Goal: Task Accomplishment & Management: Use online tool/utility

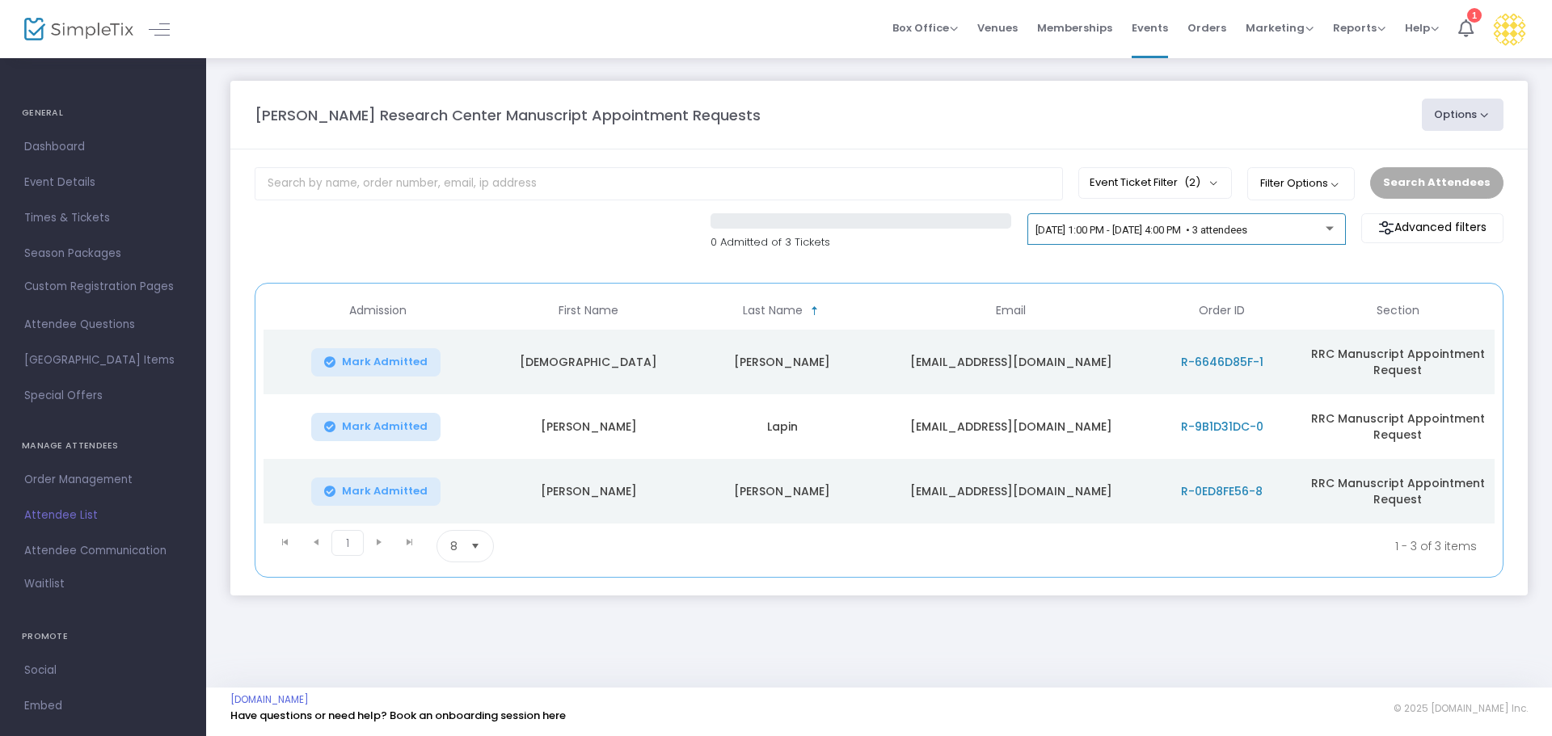
click at [1176, 237] on div "[DATE] 1:00 PM - [DATE] 4:00 PM • 3 attendees" at bounding box center [1185, 232] width 301 height 23
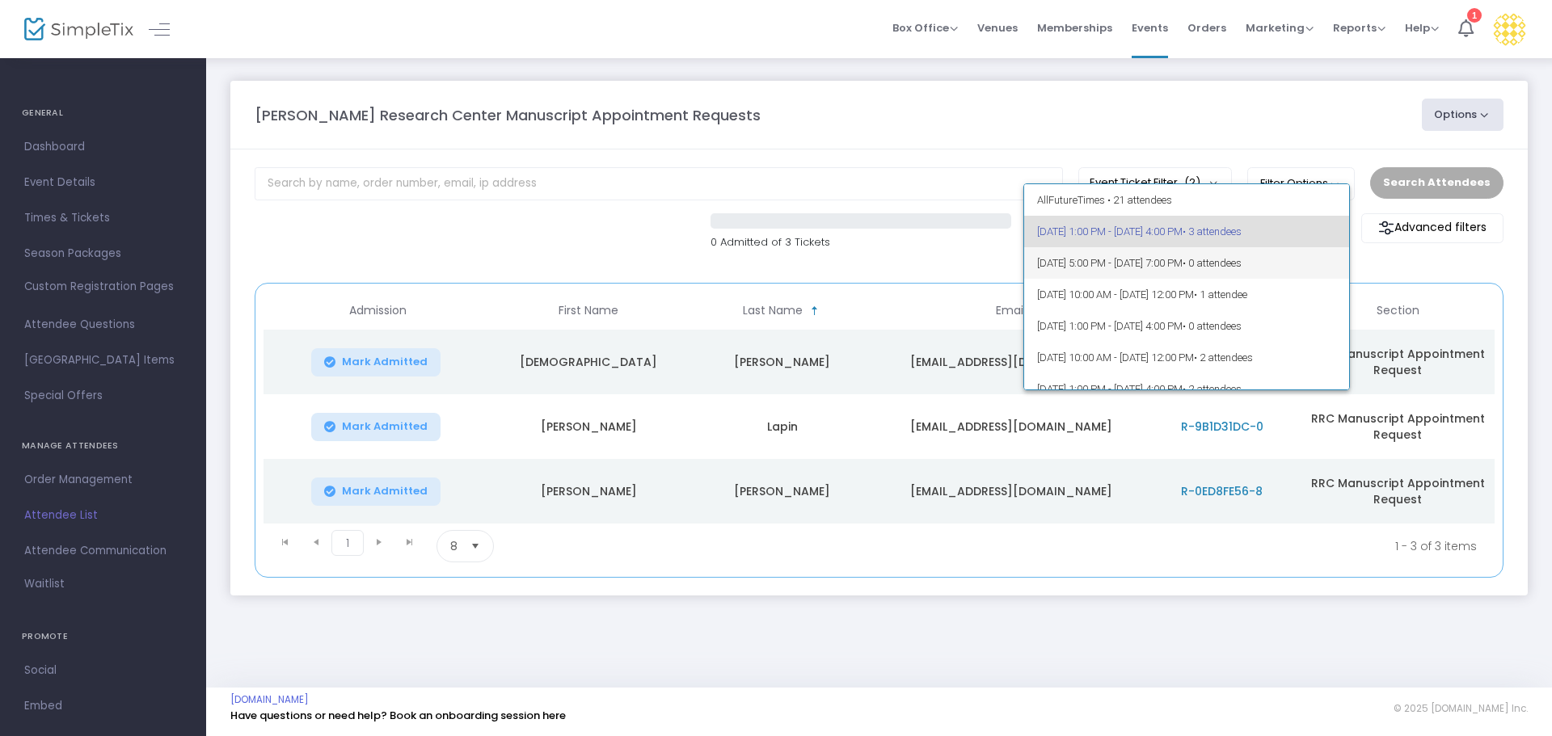
click at [1175, 259] on span "[DATE] 5:00 PM - [DATE] 7:00 PM • 0 attendees" at bounding box center [1187, 263] width 300 height 32
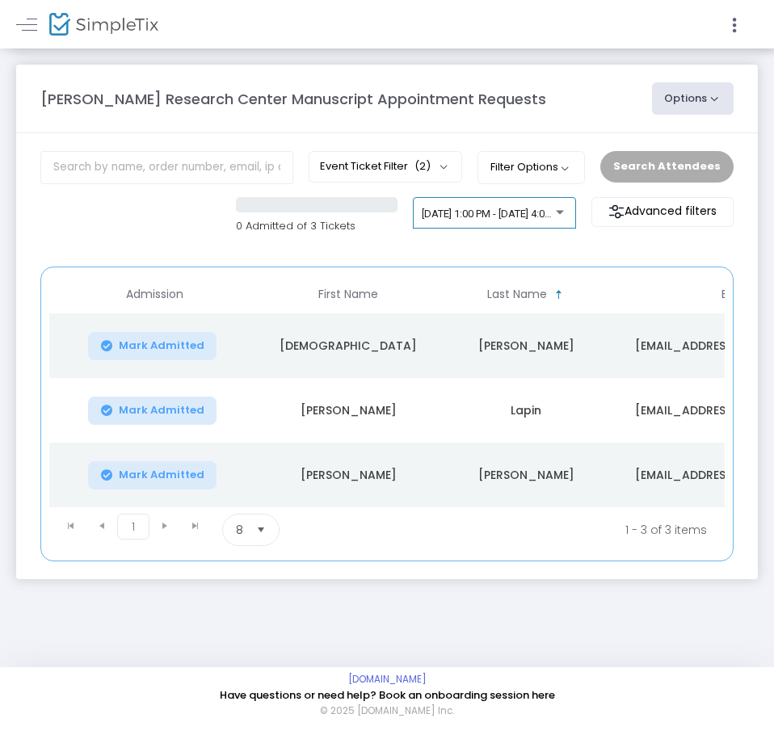
click at [491, 205] on div "[DATE] 1:00 PM - [DATE] 4:00 PM • 3 attendees" at bounding box center [494, 213] width 163 height 32
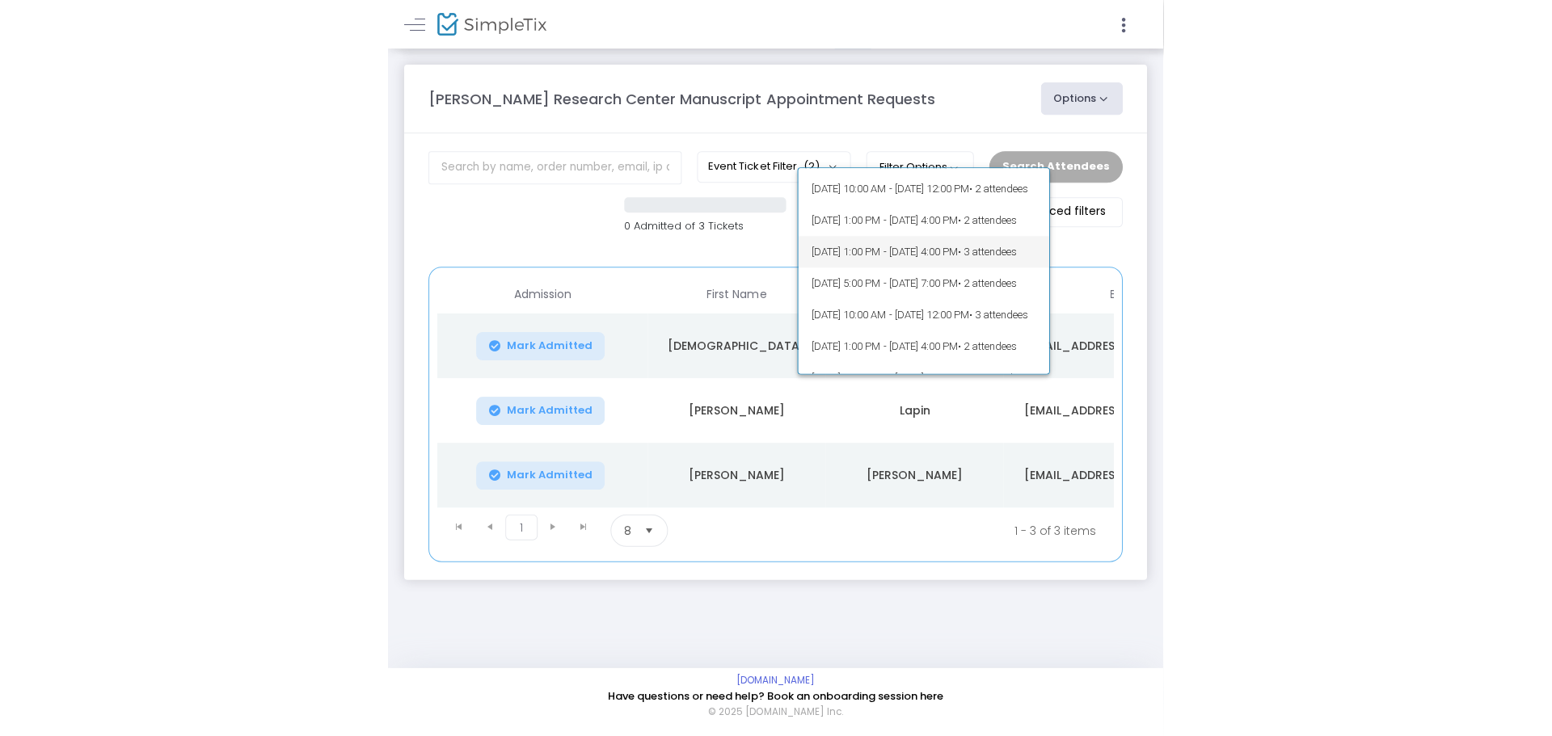
scroll to position [162, 0]
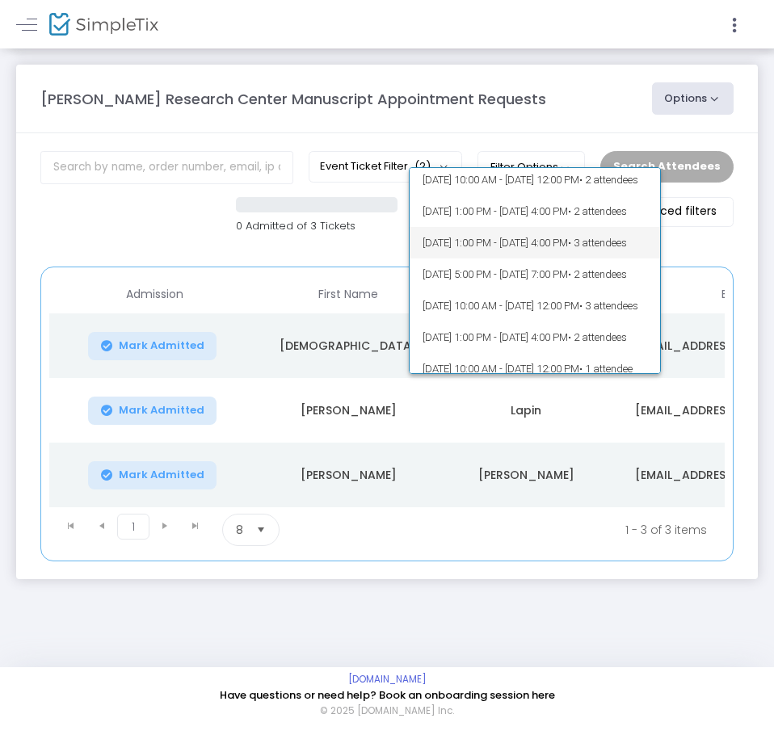
click at [491, 239] on span "10/1/2025 @ 1:00 PM - 10/1/2025 @ 4:00 PM • 3 attendees" at bounding box center [535, 243] width 225 height 32
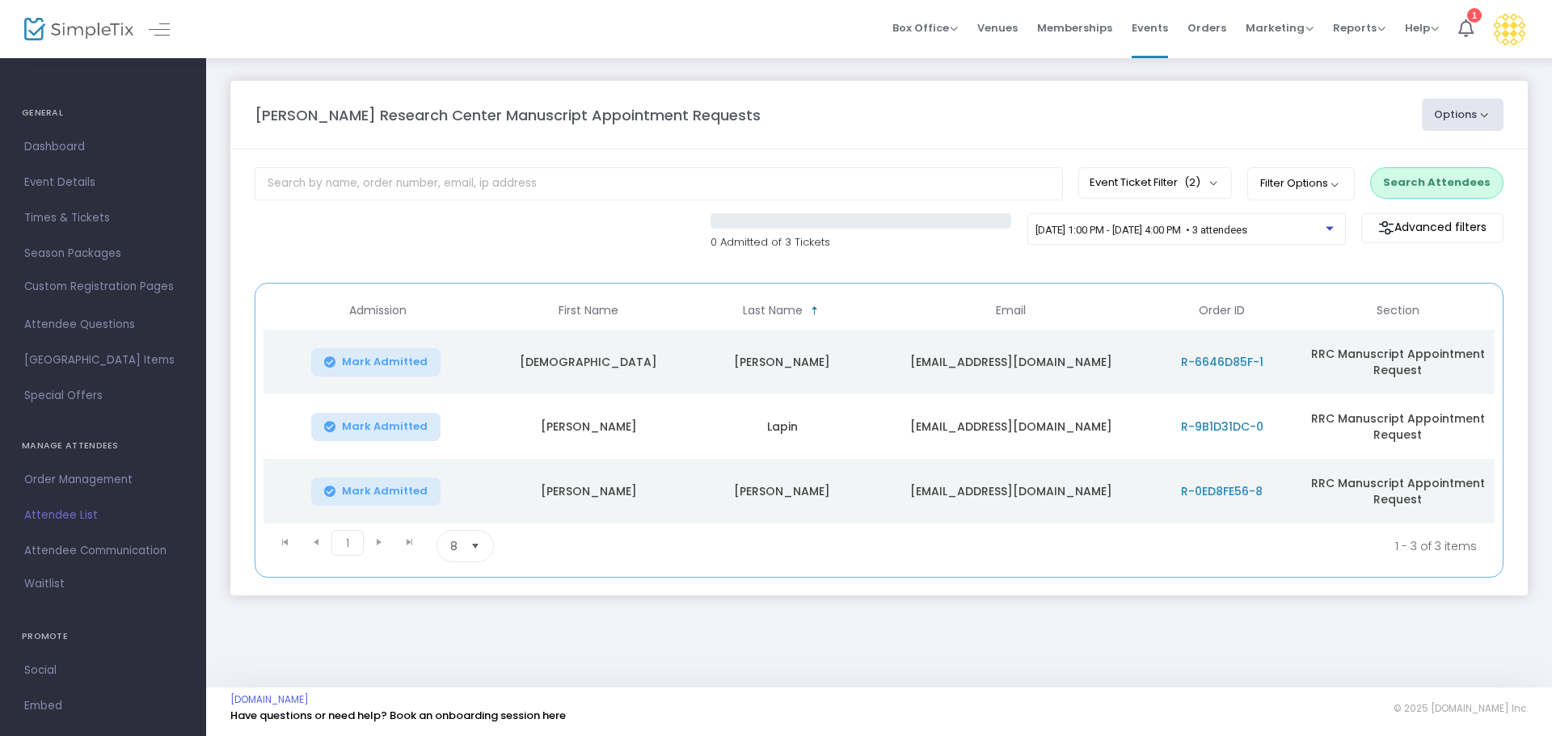
click at [773, 189] on button "Search Attendees" at bounding box center [1436, 182] width 133 height 31
click at [773, 229] on span "10/1/2025 @ 1:00 PM - 10/1/2025 @ 4:00 PM • 3 attendees" at bounding box center [1141, 230] width 212 height 12
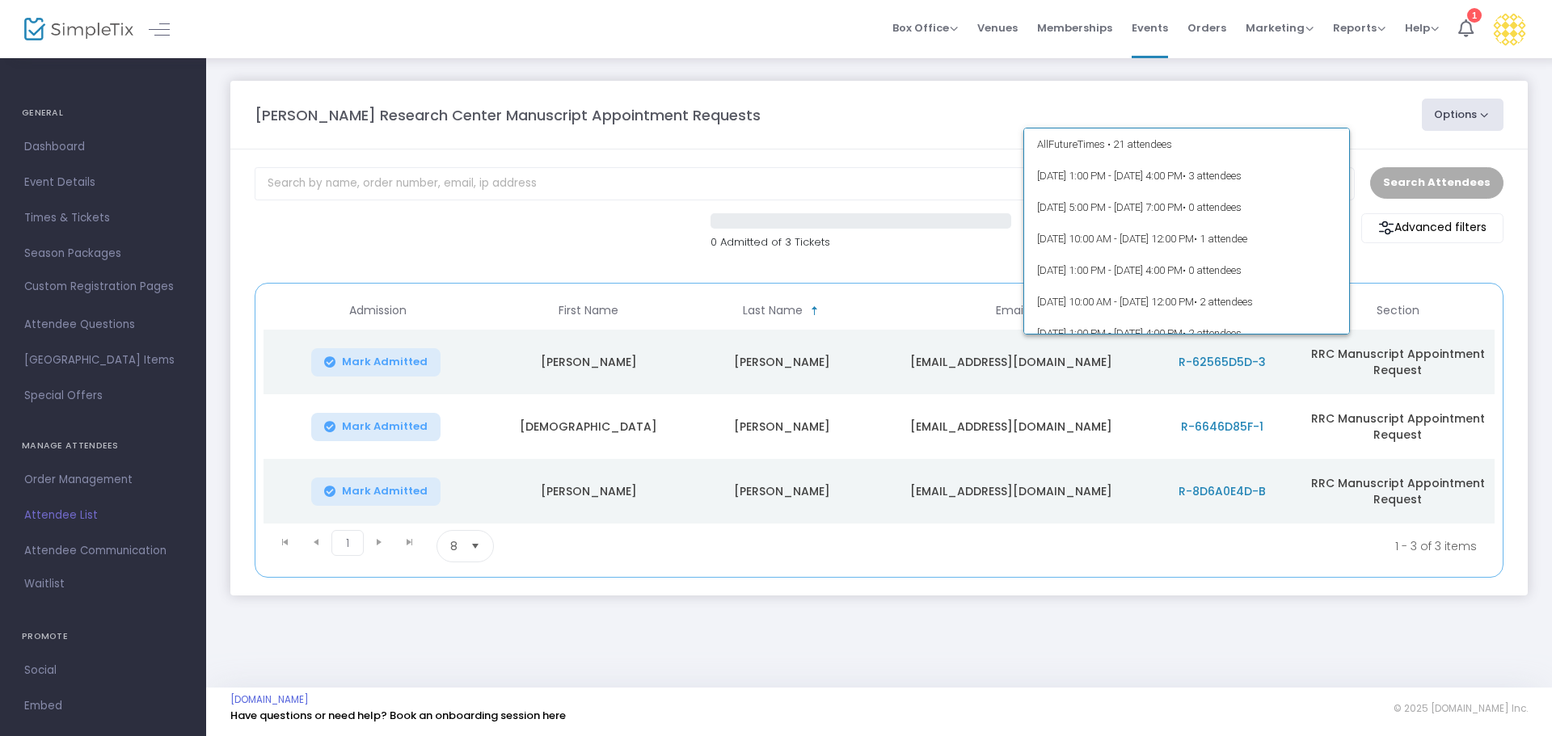
scroll to position [133, 0]
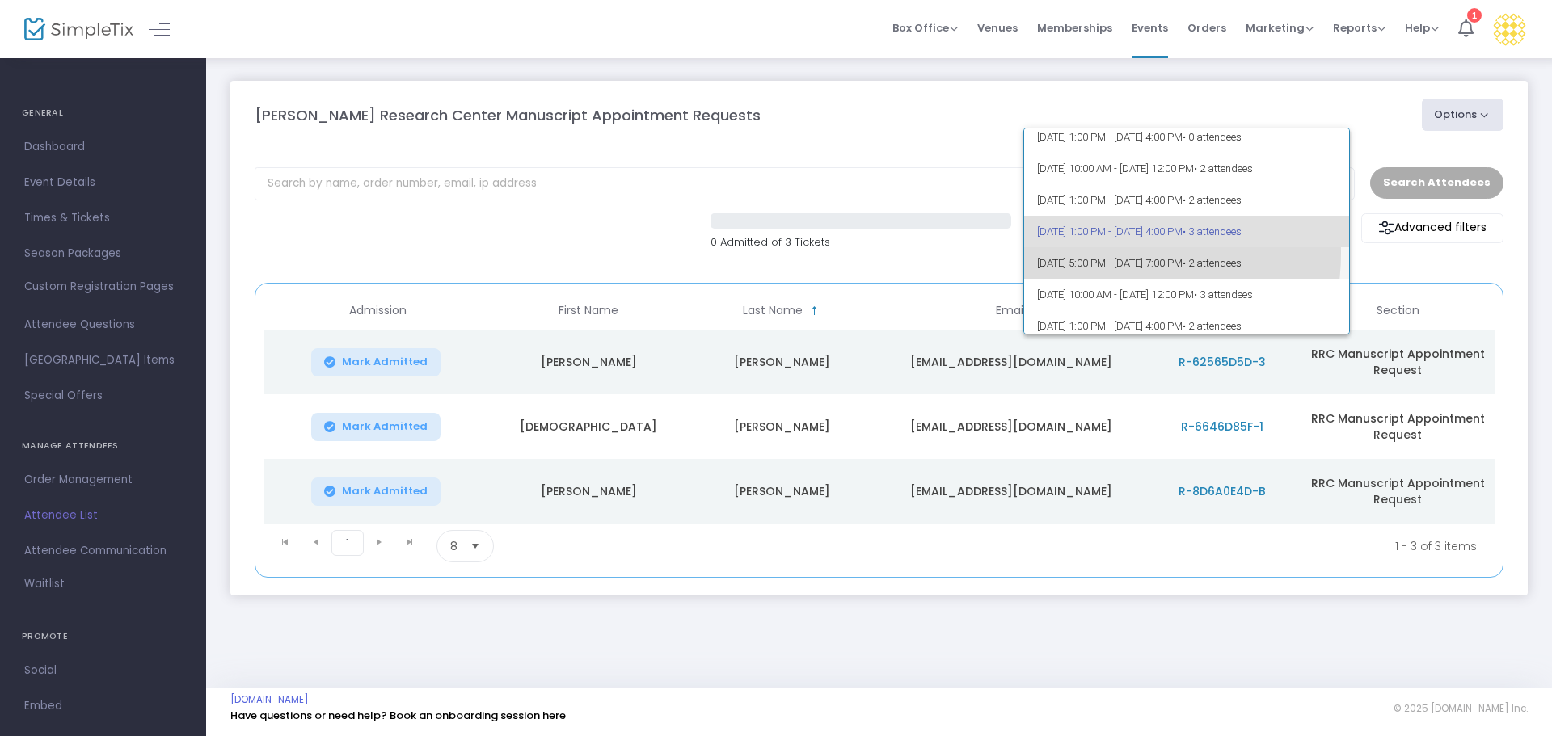
click at [773, 255] on span "10/1/2025 @ 5:00 PM - 10/1/2025 @ 7:00 PM • 2 attendees" at bounding box center [1187, 263] width 300 height 32
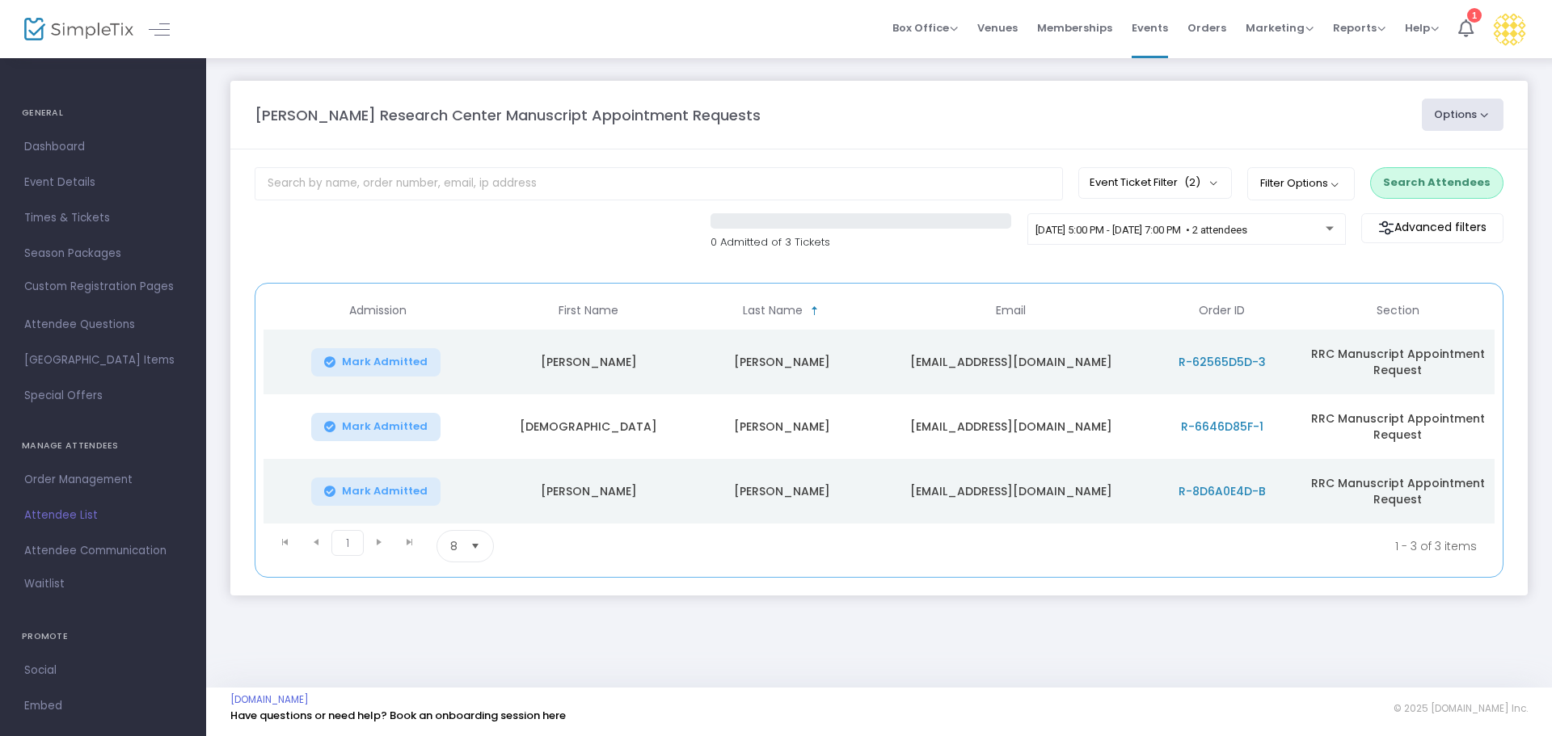
click at [773, 181] on button "Search Attendees" at bounding box center [1436, 182] width 133 height 31
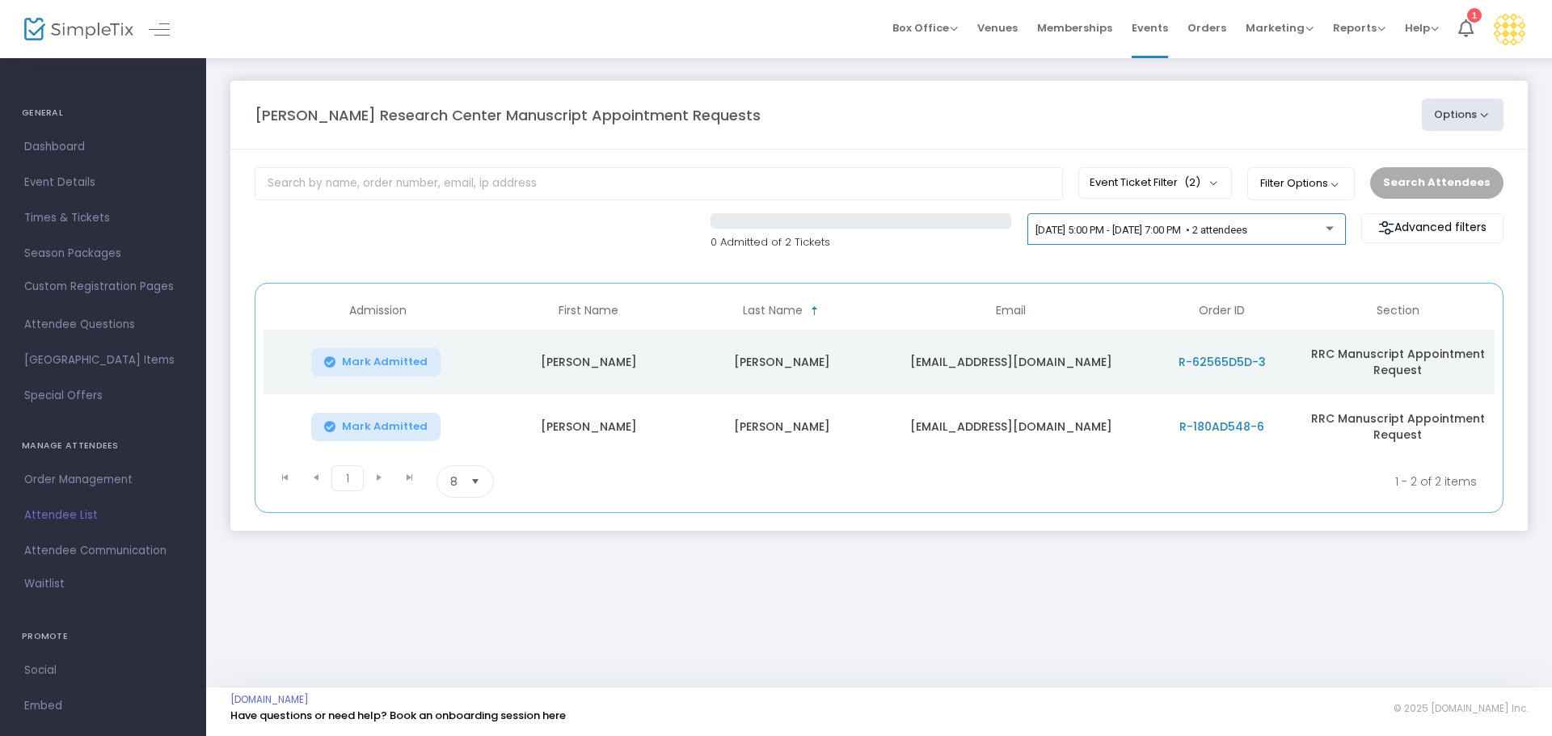
click at [773, 236] on div "10/1/2025 @ 5:00 PM - 10/1/2025 @ 7:00 PM • 2 attendees" at bounding box center [1180, 231] width 290 height 12
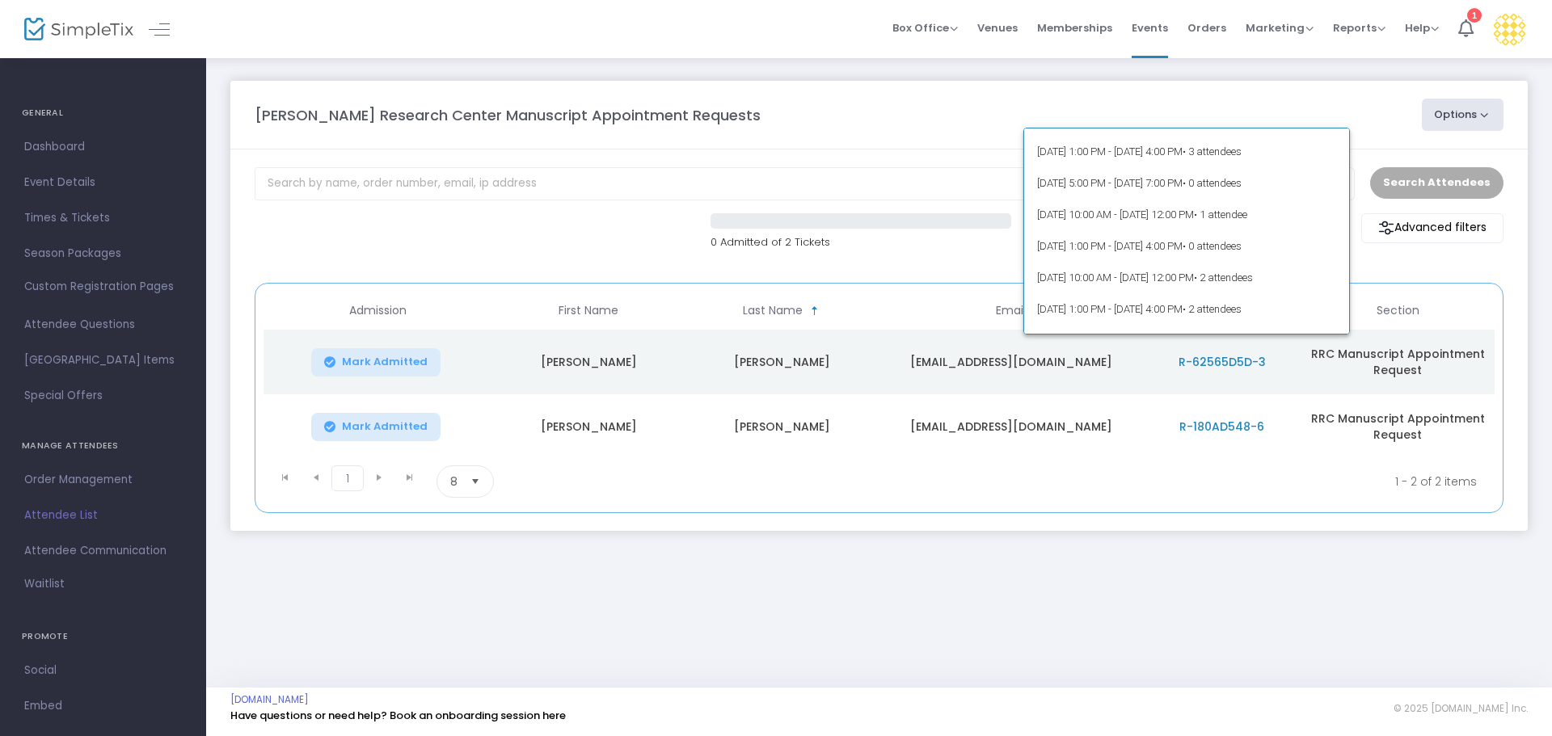
scroll to position [0, 0]
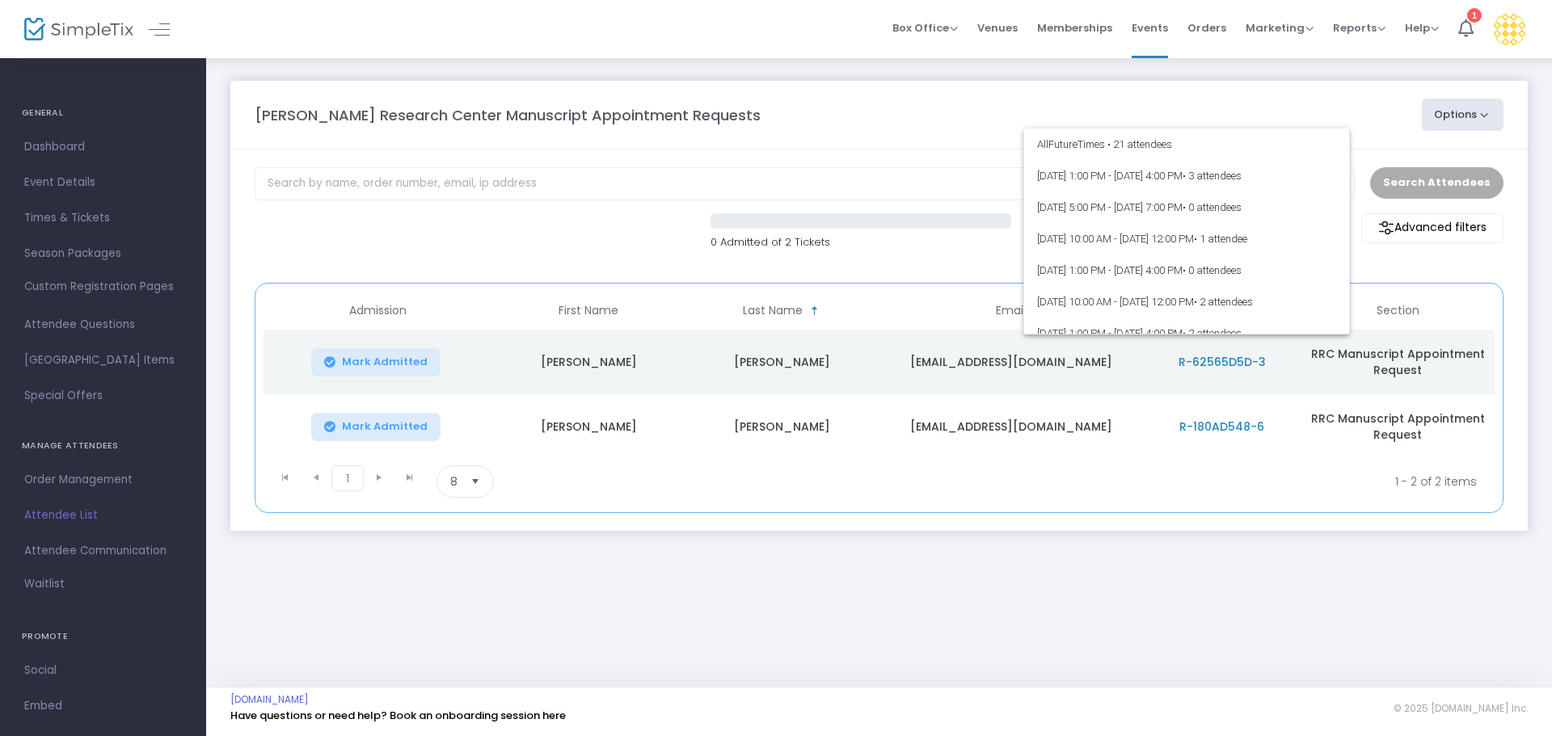
click at [773, 236] on div at bounding box center [776, 368] width 1552 height 736
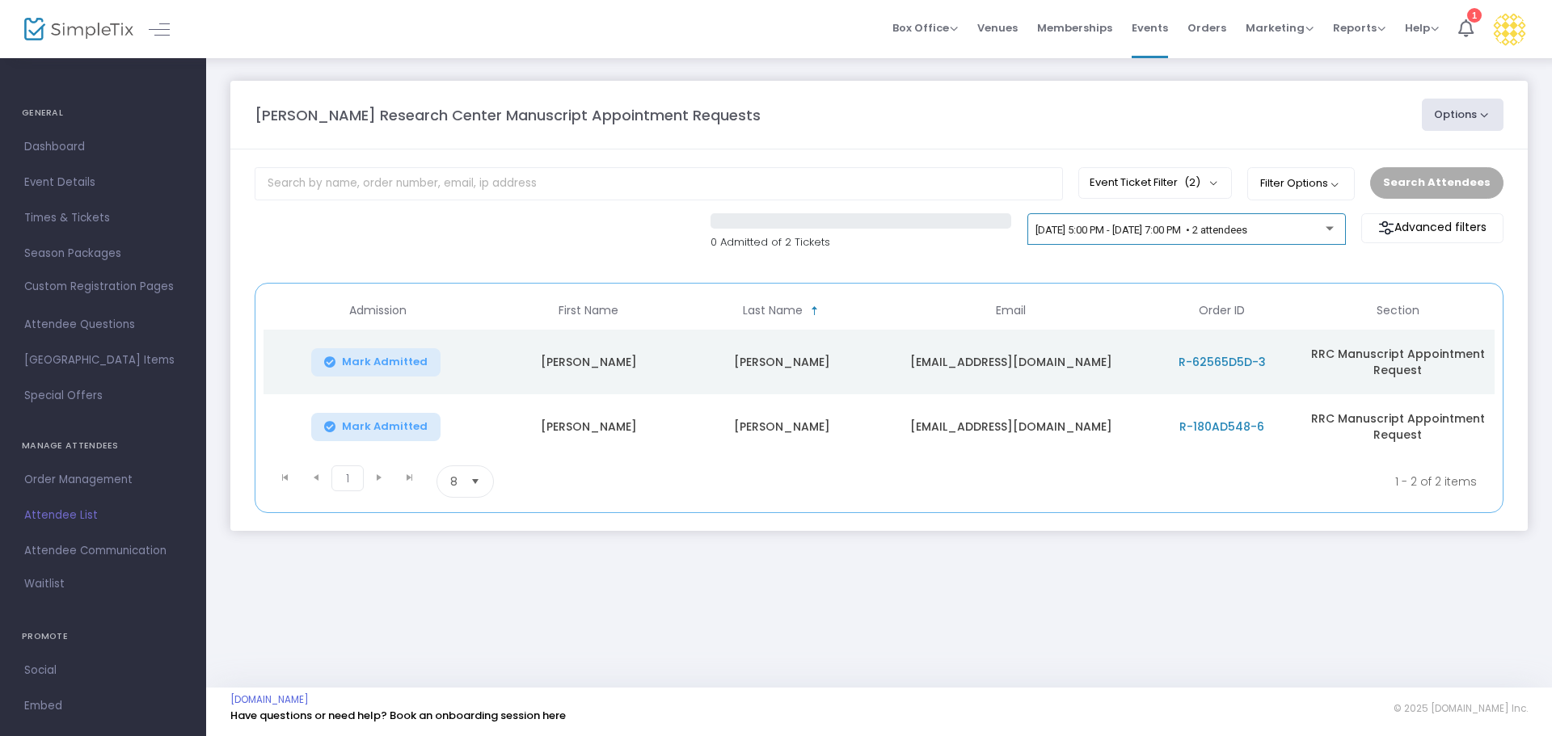
click at [773, 229] on span "10/1/2025 @ 5:00 PM - 10/1/2025 @ 7:00 PM • 2 attendees" at bounding box center [1141, 230] width 212 height 12
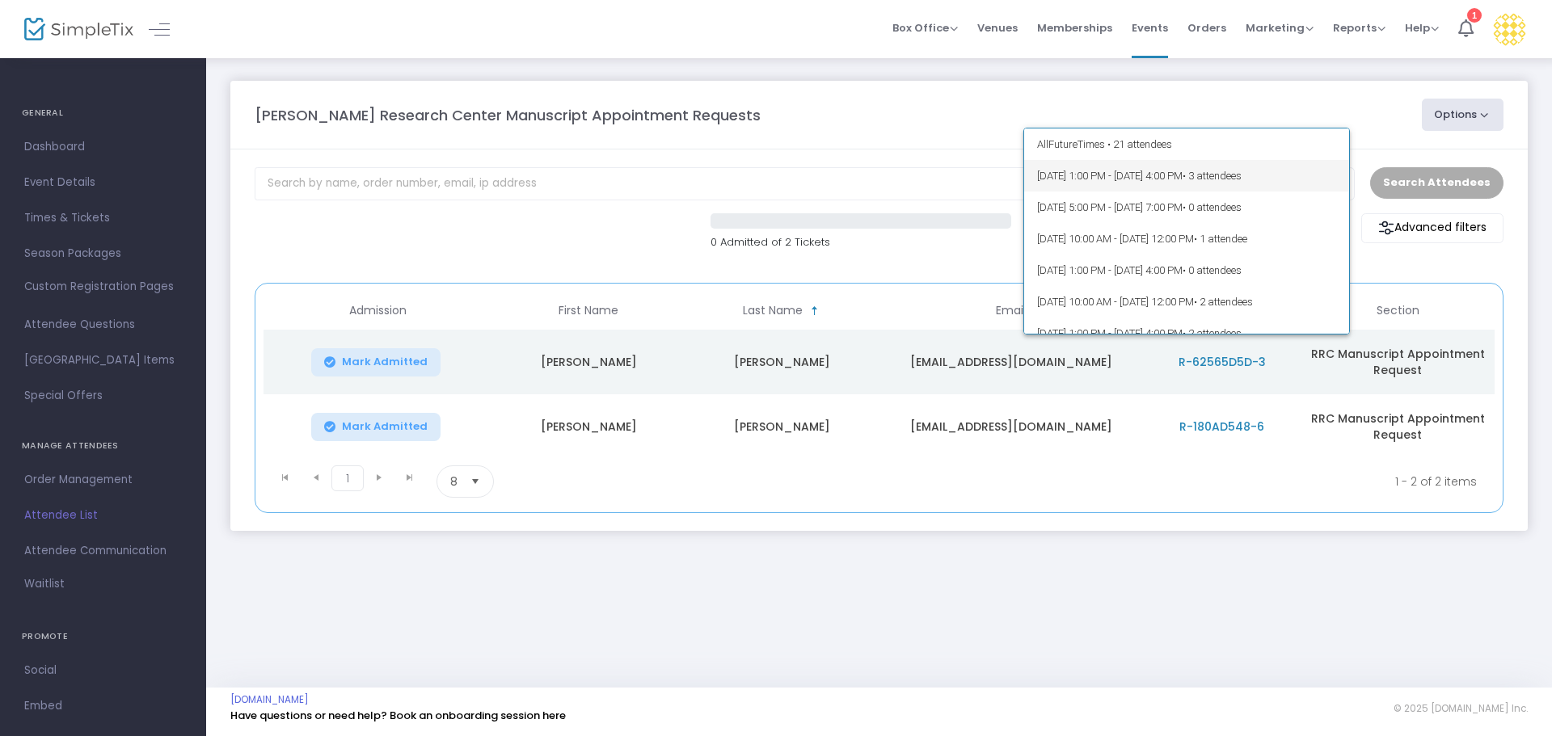
click at [773, 172] on span "9/24/2025 @ 1:00 PM - 9/24/2025 @ 4:00 PM • 3 attendees" at bounding box center [1187, 176] width 300 height 32
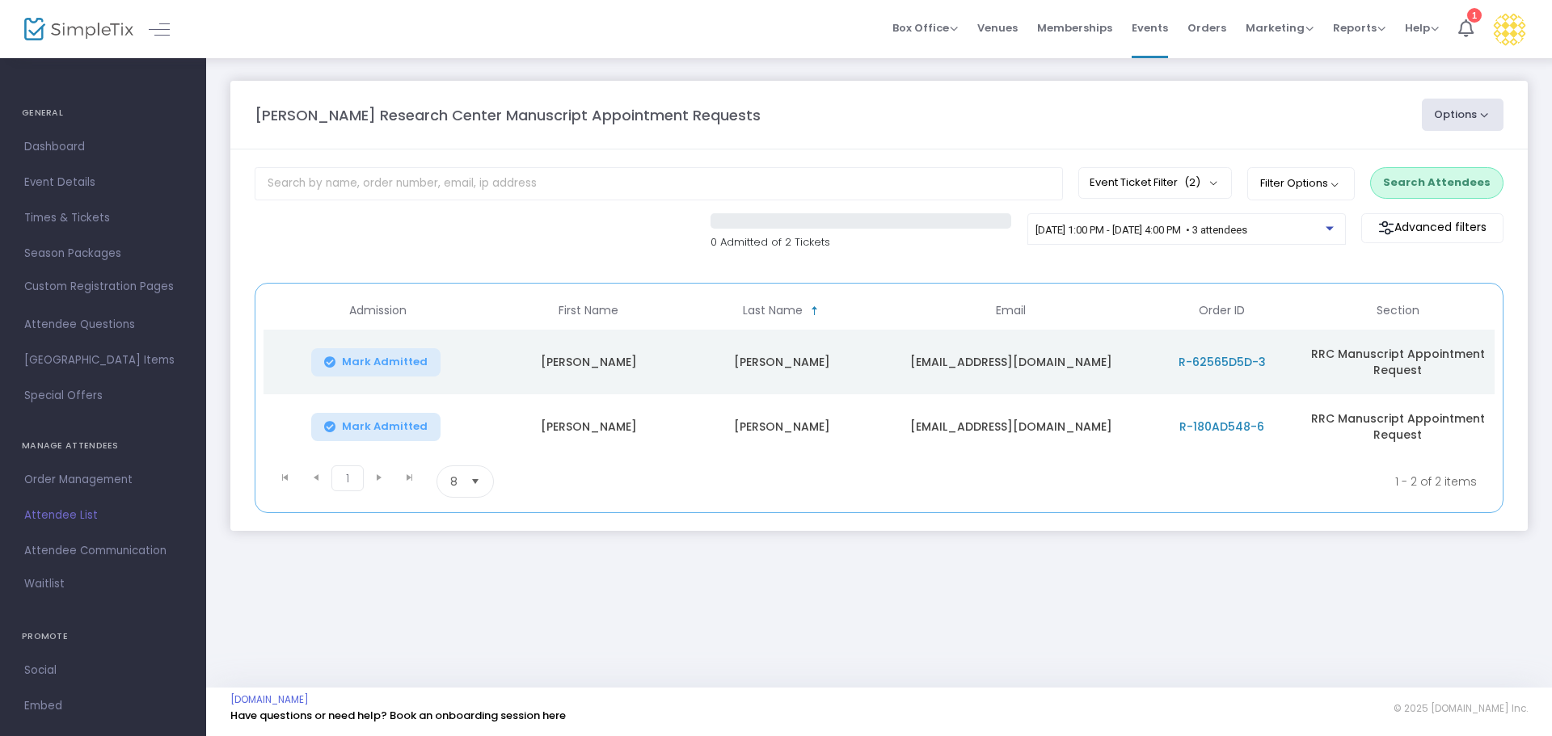
click at [773, 183] on button "Search Attendees" at bounding box center [1436, 182] width 133 height 31
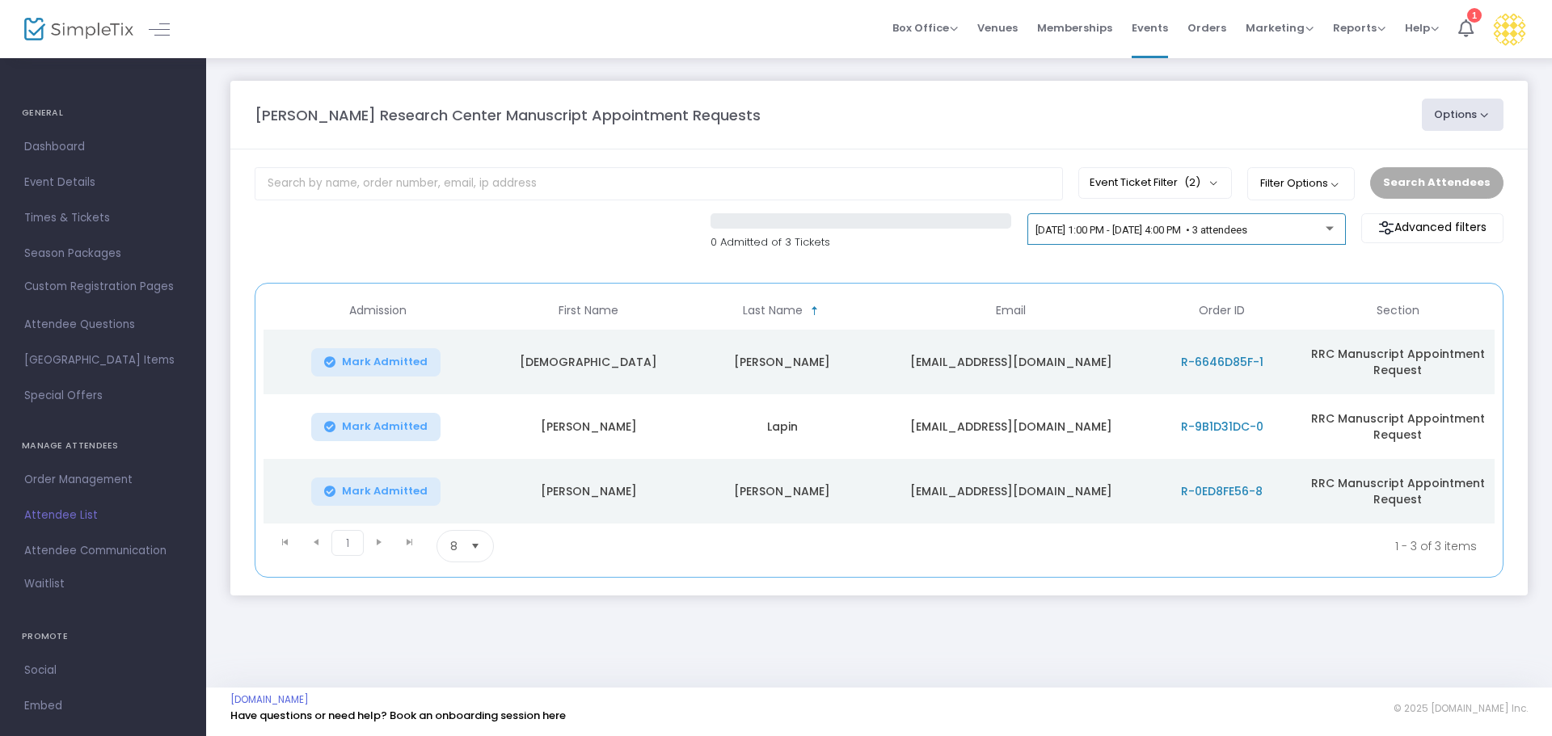
click at [773, 230] on span "[DATE] 1:00 PM - [DATE] 4:00 PM • 3 attendees" at bounding box center [1141, 230] width 212 height 12
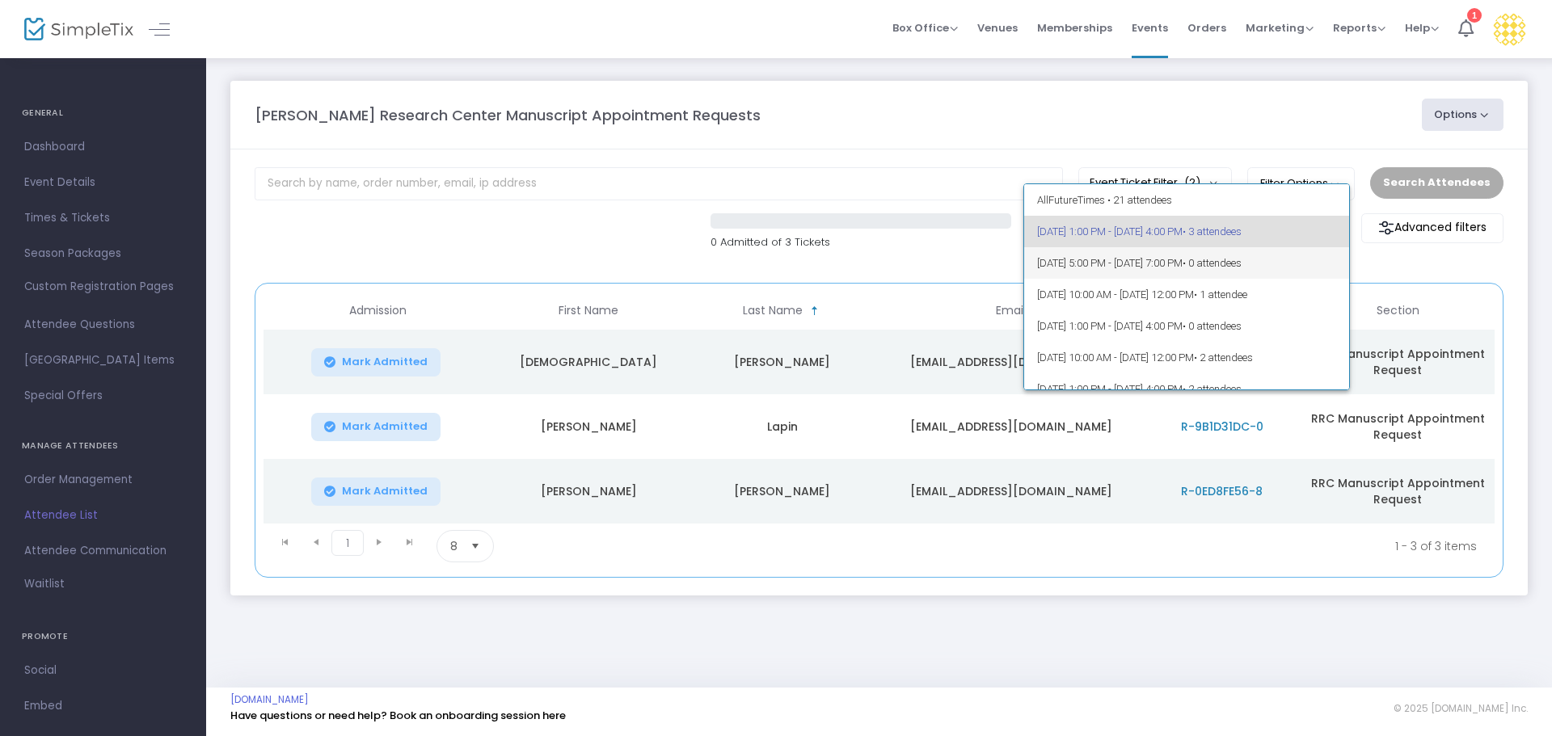
click at [773, 258] on span "• 0 attendees" at bounding box center [1211, 263] width 59 height 12
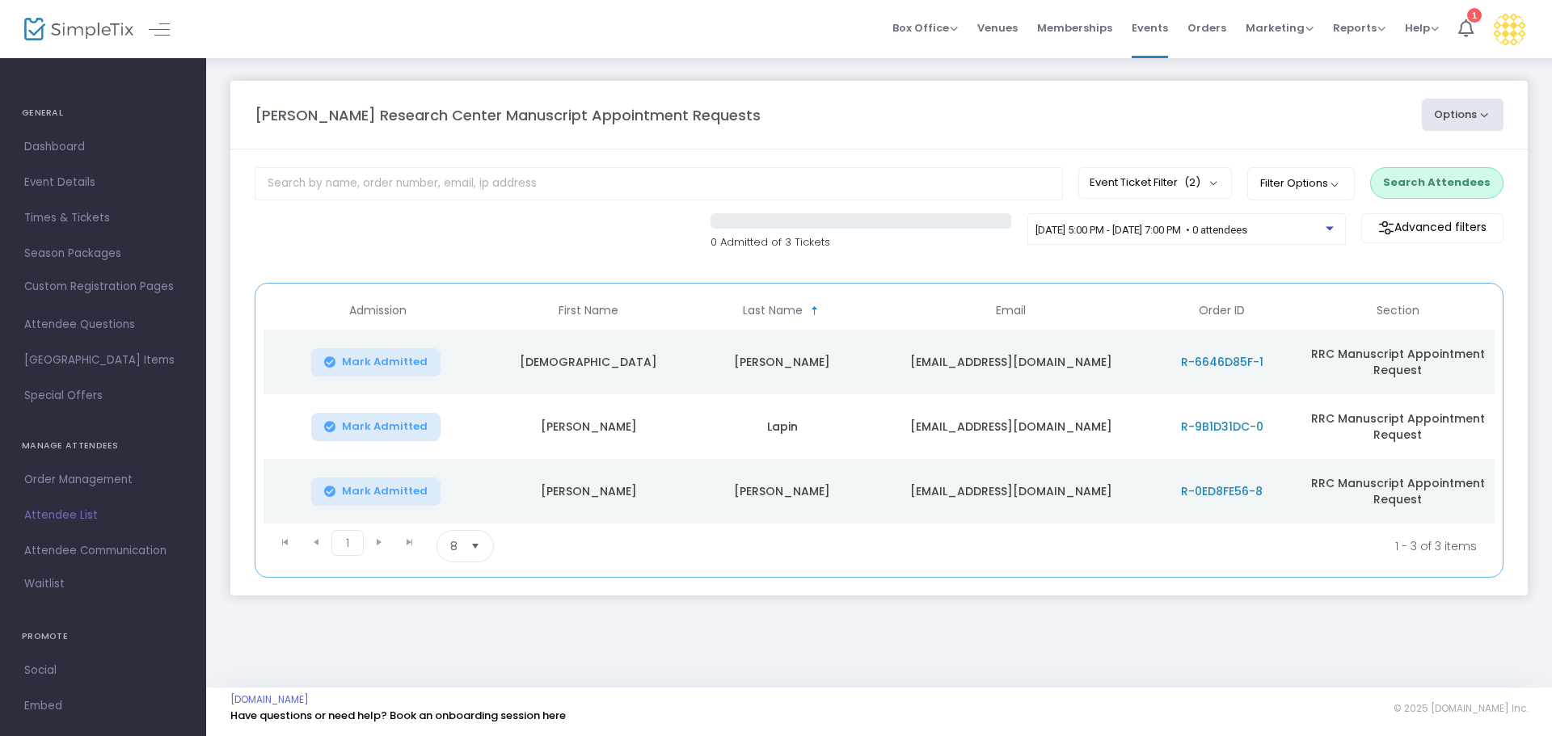
click at [773, 191] on button "Search Attendees" at bounding box center [1436, 182] width 133 height 31
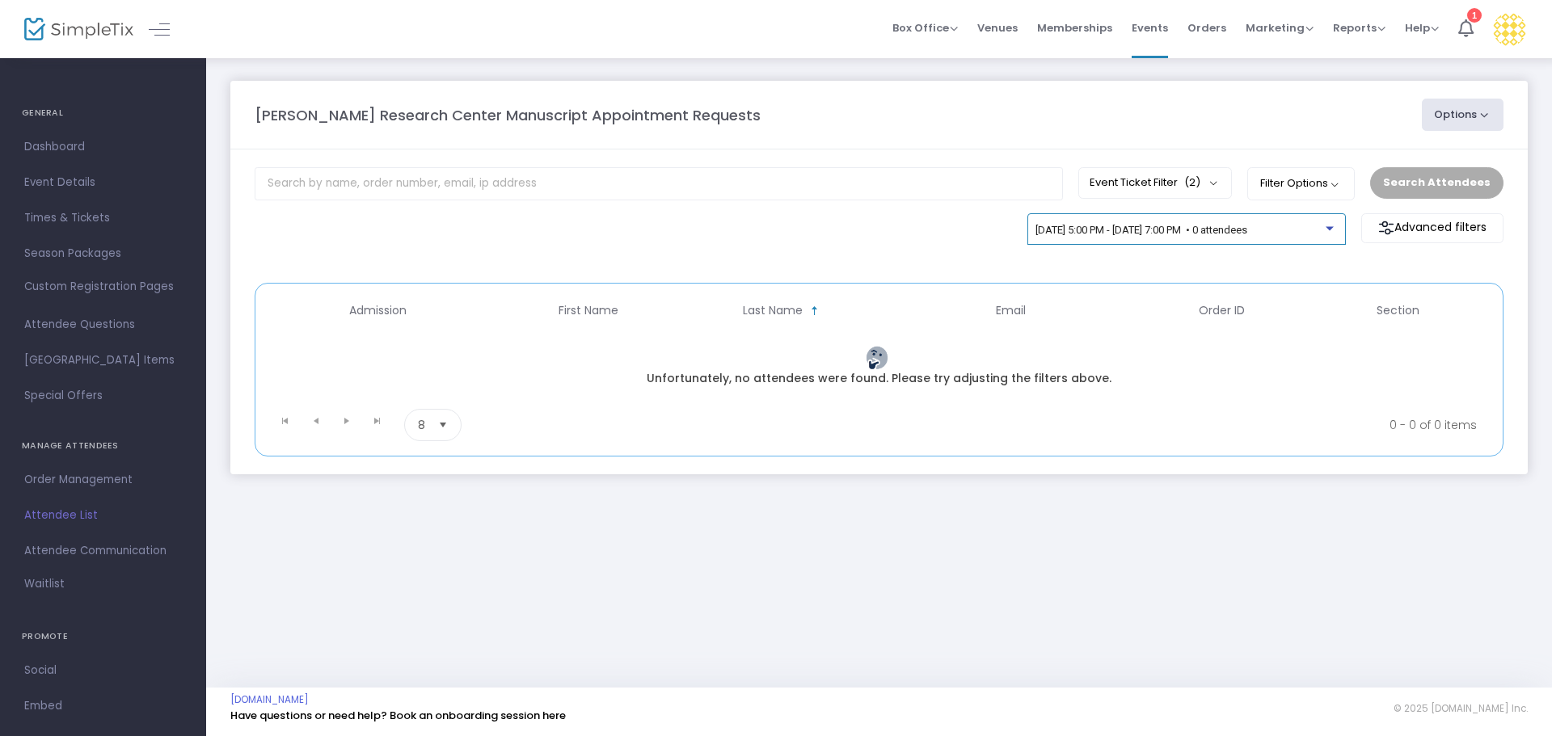
click at [773, 236] on div "[DATE] 5:00 PM - [DATE] 7:00 PM • 0 attendees" at bounding box center [1180, 231] width 290 height 12
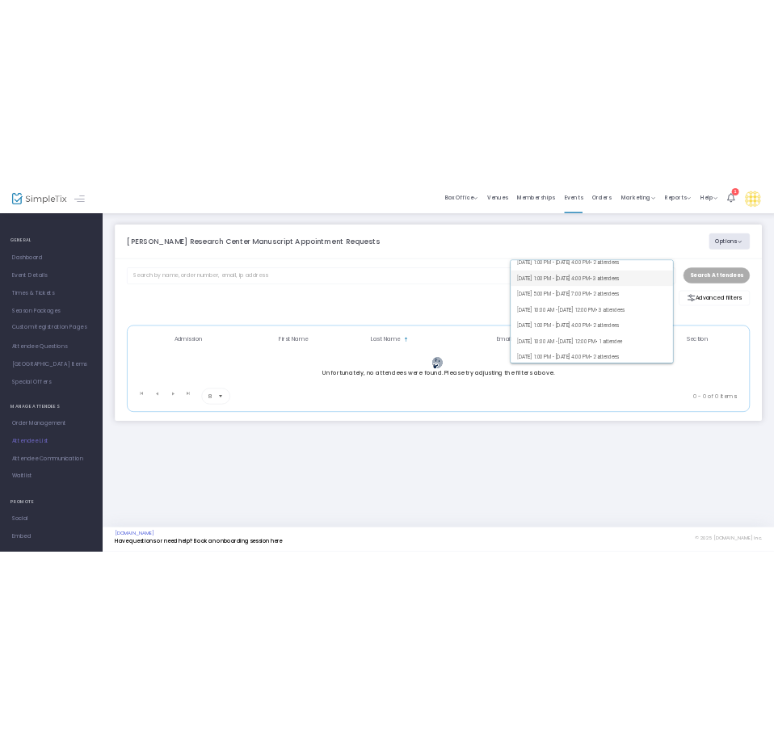
scroll to position [236, 0]
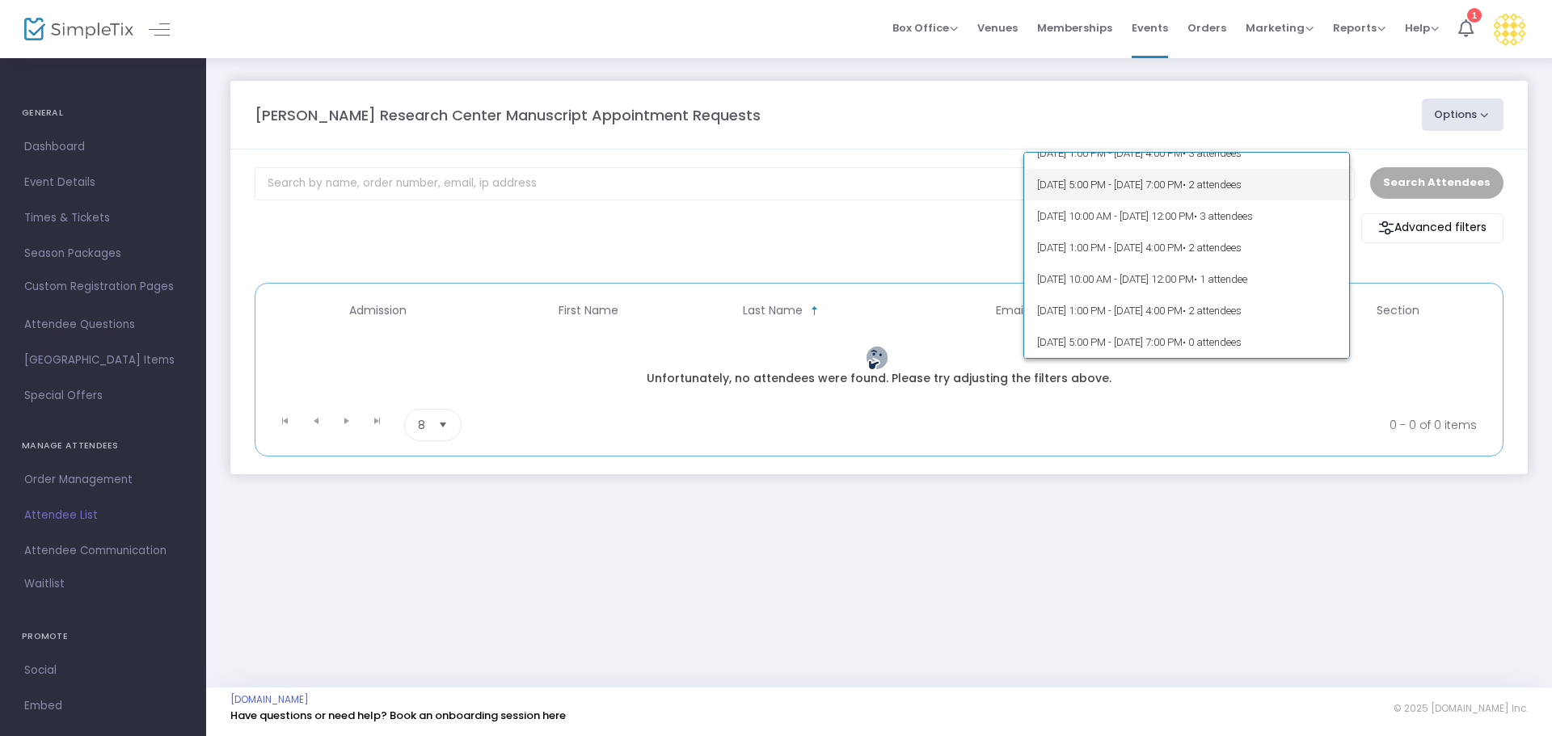
click at [773, 187] on span "10/1/2025 @ 5:00 PM - 10/1/2025 @ 7:00 PM • 2 attendees" at bounding box center [1187, 185] width 300 height 32
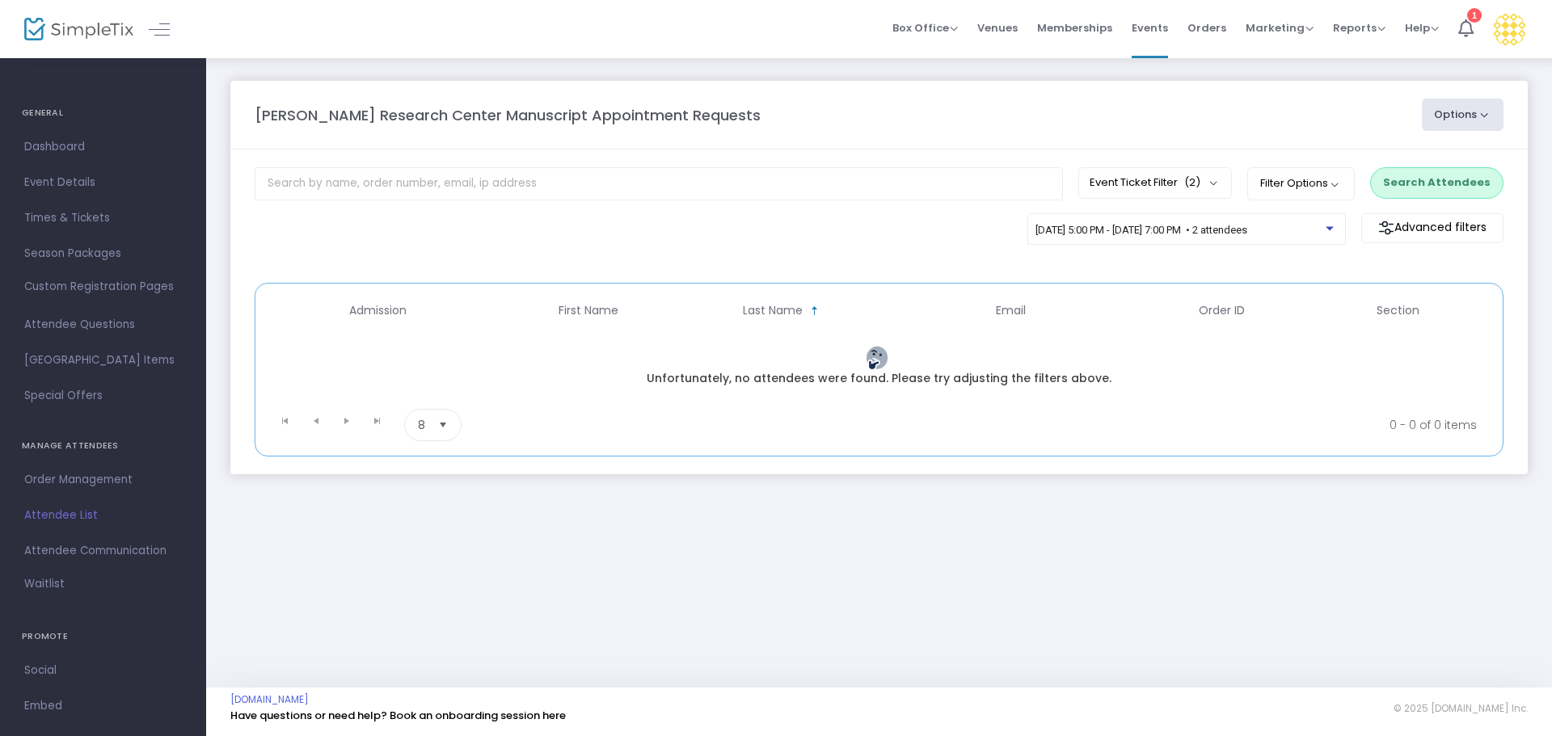
click at [773, 186] on button "Search Attendees" at bounding box center [1436, 182] width 133 height 31
